Goal: Information Seeking & Learning: Learn about a topic

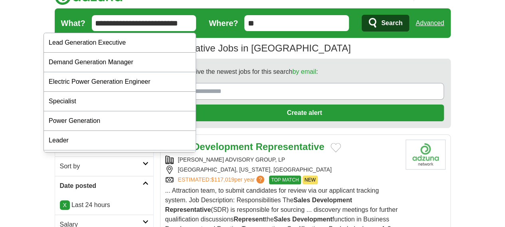
type input "**********"
click at [362, 15] on button "Search" at bounding box center [386, 23] width 48 height 17
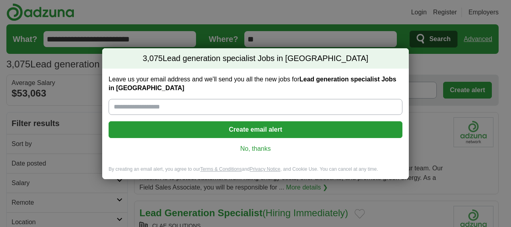
click at [259, 152] on link "No, thanks" at bounding box center [255, 149] width 281 height 9
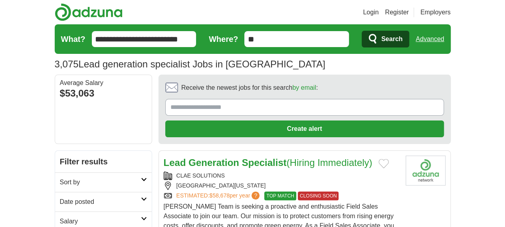
click at [65, 197] on h2 "Date posted" at bounding box center [100, 202] width 81 height 10
click at [60, 217] on link "Last 24 hours" at bounding box center [103, 222] width 87 height 10
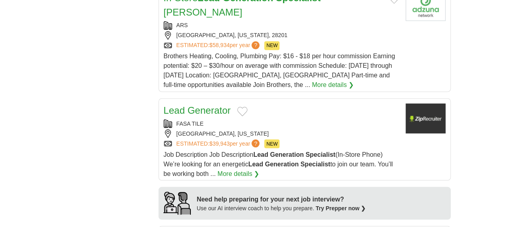
scroll to position [643, 0]
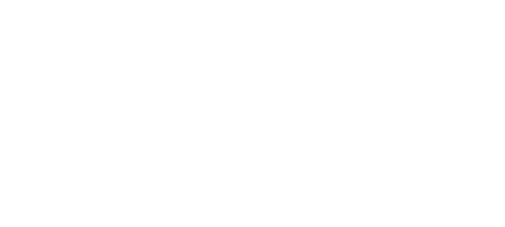
drag, startPoint x: 511, startPoint y: 44, endPoint x: 432, endPoint y: 213, distance: 187.4
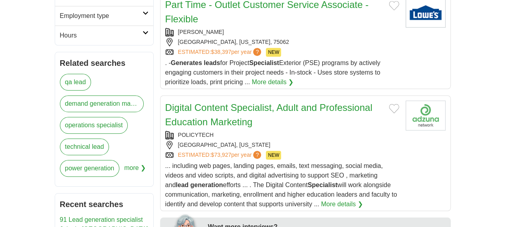
scroll to position [252, 0]
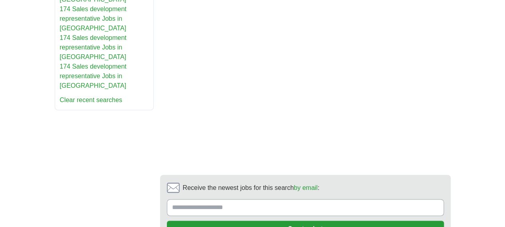
drag, startPoint x: 511, startPoint y: 45, endPoint x: 463, endPoint y: 164, distance: 128.5
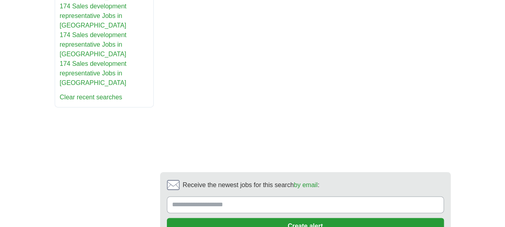
scroll to position [0, 0]
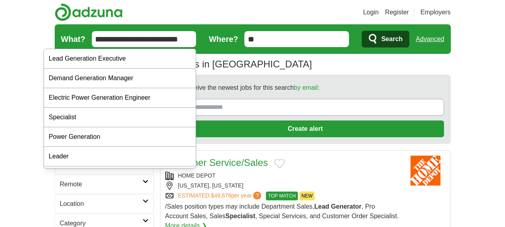
drag, startPoint x: 114, startPoint y: 38, endPoint x: 0, endPoint y: 36, distance: 114.3
click at [55, 33] on form "**********" at bounding box center [253, 39] width 396 height 30
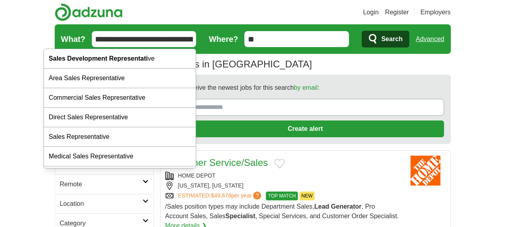
type input "**********"
click at [362, 31] on button "Search" at bounding box center [386, 39] width 48 height 17
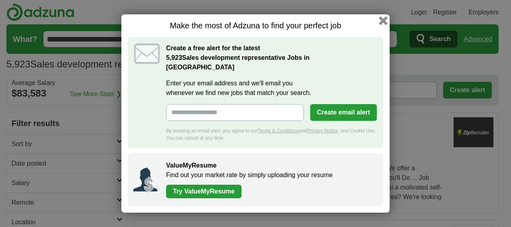
click at [384, 24] on button "button" at bounding box center [383, 20] width 9 height 9
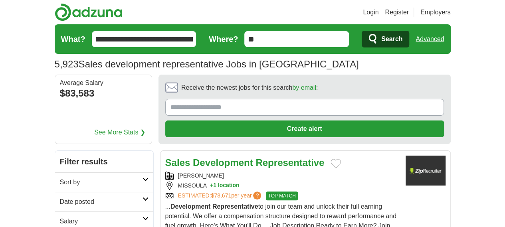
click at [60, 197] on h2 "Date posted" at bounding box center [101, 202] width 83 height 10
click at [60, 217] on link "Last 24 hours" at bounding box center [104, 222] width 89 height 10
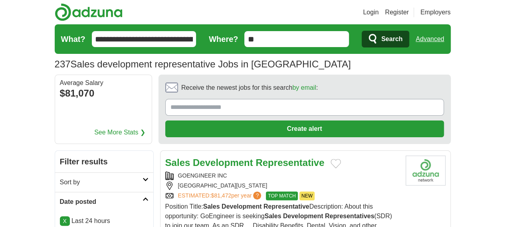
scroll to position [199, 0]
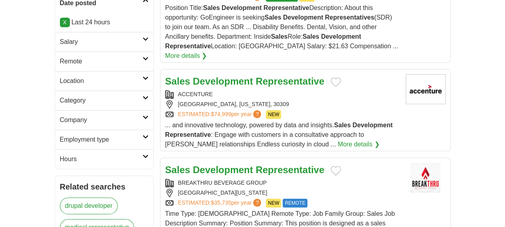
drag, startPoint x: 511, startPoint y: 50, endPoint x: 511, endPoint y: 70, distance: 20.0
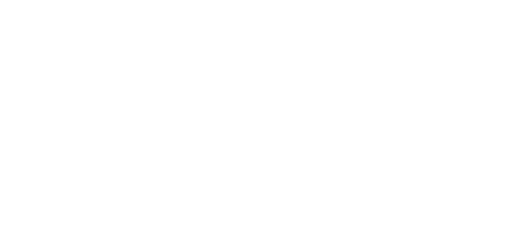
scroll to position [1336, 0]
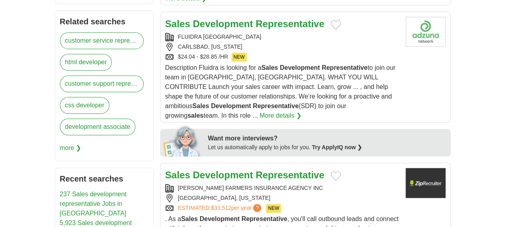
scroll to position [369, 0]
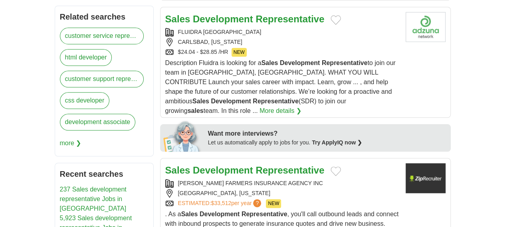
drag, startPoint x: 511, startPoint y: 32, endPoint x: 496, endPoint y: 92, distance: 61.7
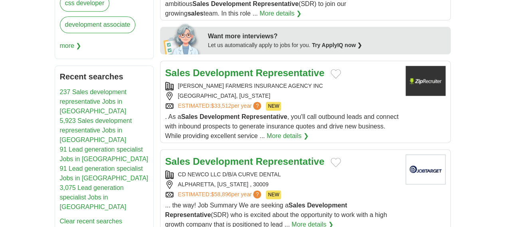
scroll to position [519, 0]
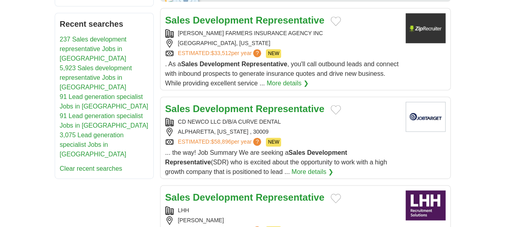
drag, startPoint x: 511, startPoint y: 108, endPoint x: 508, endPoint y: 137, distance: 29.3
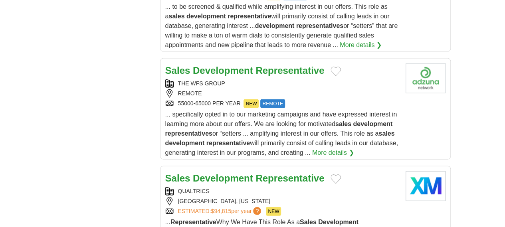
scroll to position [937, 0]
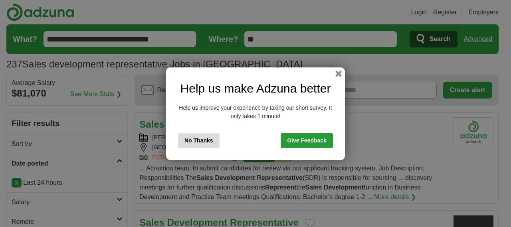
click at [191, 140] on button "No Thanks" at bounding box center [199, 140] width 42 height 15
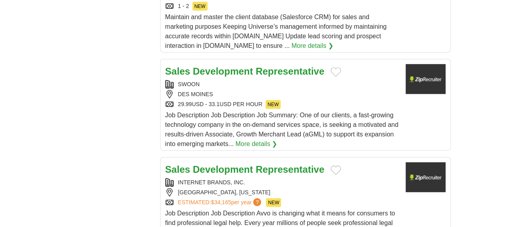
scroll to position [942, 0]
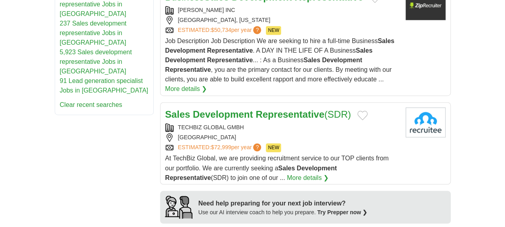
scroll to position [671, 0]
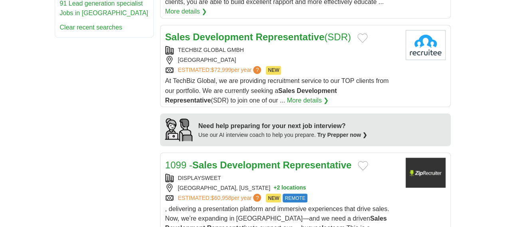
drag, startPoint x: 0, startPoint y: 0, endPoint x: 490, endPoint y: 127, distance: 505.6
click at [490, 127] on html "Login Register Employers 237 Sales development representative Jobs in US Salary…" at bounding box center [252, 82] width 505 height 1507
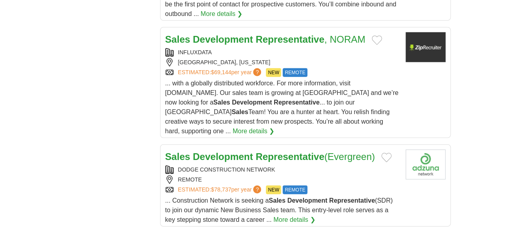
scroll to position [1006, 0]
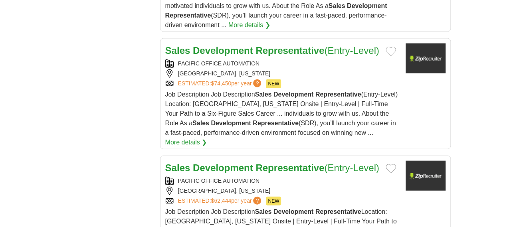
scroll to position [921, 0]
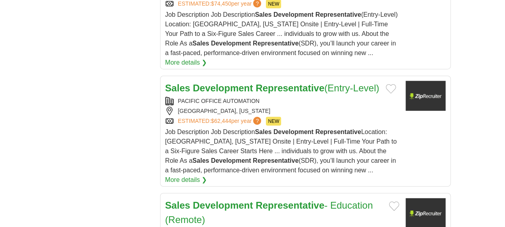
scroll to position [999, 0]
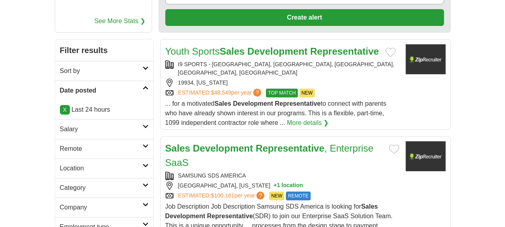
scroll to position [63, 0]
